Goal: Check status: Check status

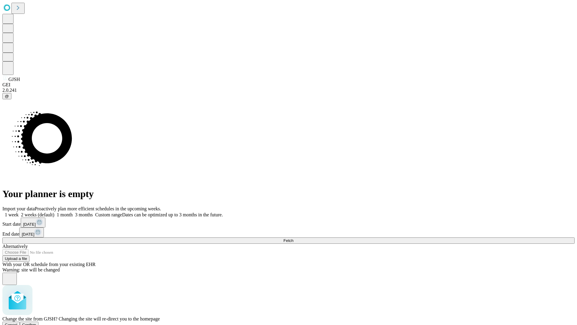
click at [36, 322] on span "Confirm" at bounding box center [29, 324] width 14 height 5
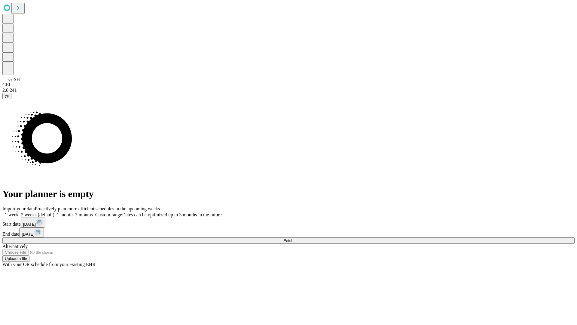
click at [19, 212] on label "1 week" at bounding box center [10, 214] width 16 height 5
click at [294, 238] on span "Fetch" at bounding box center [289, 240] width 10 height 5
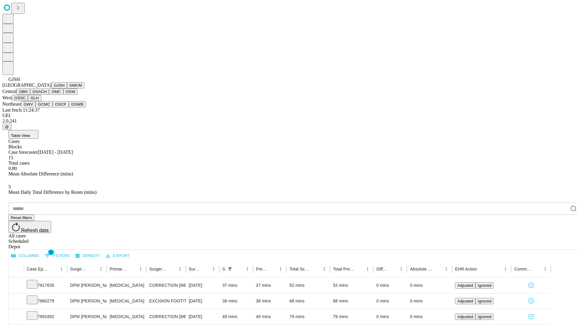
click at [67, 88] on button "GMCM" at bounding box center [75, 85] width 17 height 6
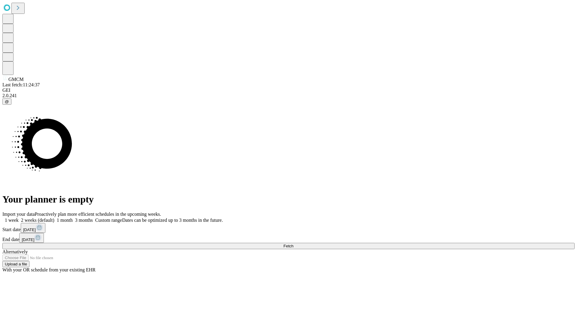
click at [19, 217] on label "1 week" at bounding box center [10, 219] width 16 height 5
click at [294, 244] on span "Fetch" at bounding box center [289, 246] width 10 height 5
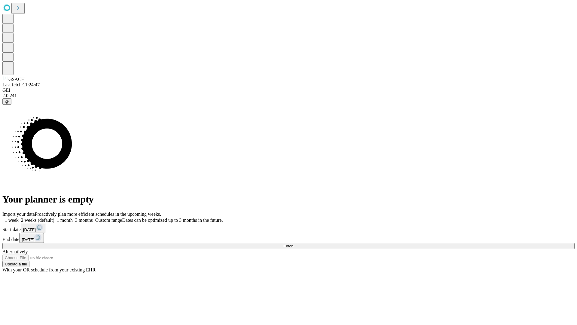
click at [19, 217] on label "1 week" at bounding box center [10, 219] width 16 height 5
click at [294, 244] on span "Fetch" at bounding box center [289, 246] width 10 height 5
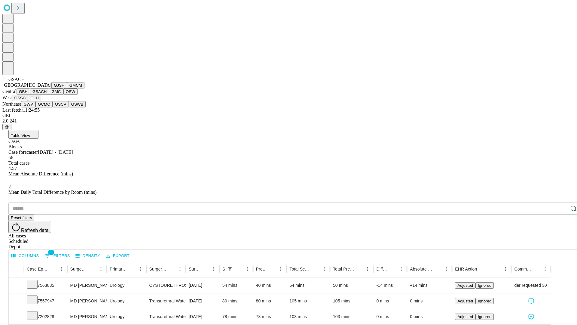
click at [49, 95] on button "GMC" at bounding box center [56, 91] width 14 height 6
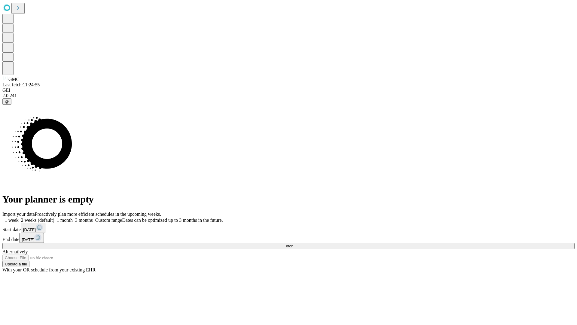
click at [19, 217] on label "1 week" at bounding box center [10, 219] width 16 height 5
click at [294, 244] on span "Fetch" at bounding box center [289, 246] width 10 height 5
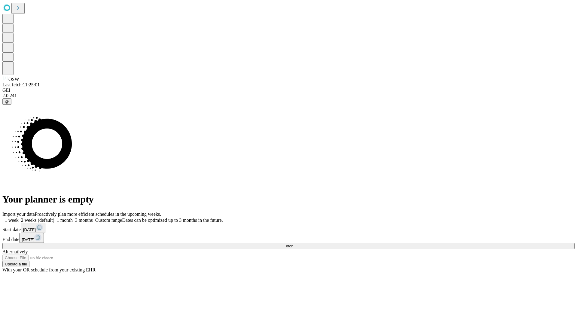
click at [19, 217] on label "1 week" at bounding box center [10, 219] width 16 height 5
click at [294, 244] on span "Fetch" at bounding box center [289, 246] width 10 height 5
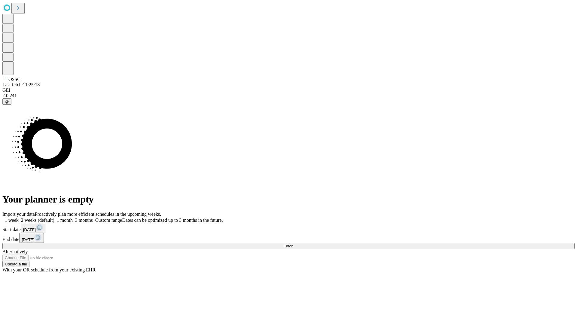
click at [19, 217] on label "1 week" at bounding box center [10, 219] width 16 height 5
click at [294, 244] on span "Fetch" at bounding box center [289, 246] width 10 height 5
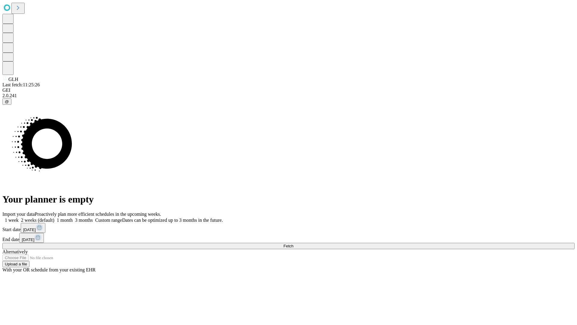
click at [19, 217] on label "1 week" at bounding box center [10, 219] width 16 height 5
click at [294, 244] on span "Fetch" at bounding box center [289, 246] width 10 height 5
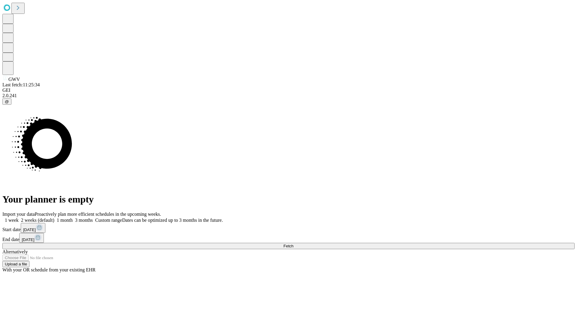
click at [19, 217] on label "1 week" at bounding box center [10, 219] width 16 height 5
click at [294, 244] on span "Fetch" at bounding box center [289, 246] width 10 height 5
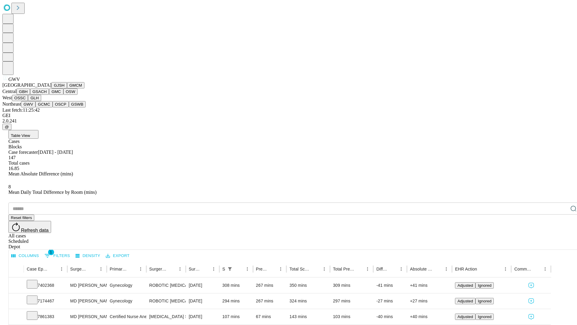
click at [47, 107] on button "GCMC" at bounding box center [43, 104] width 17 height 6
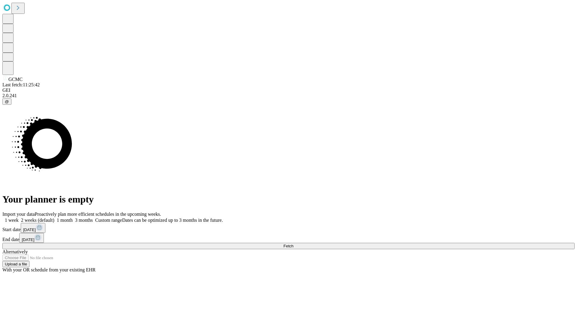
click at [294, 244] on span "Fetch" at bounding box center [289, 246] width 10 height 5
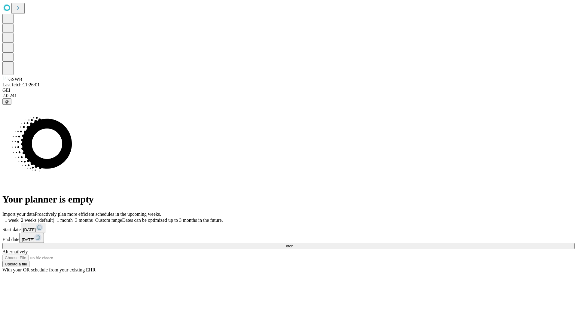
click at [19, 217] on label "1 week" at bounding box center [10, 219] width 16 height 5
click at [294, 244] on span "Fetch" at bounding box center [289, 246] width 10 height 5
